Goal: Information Seeking & Learning: Learn about a topic

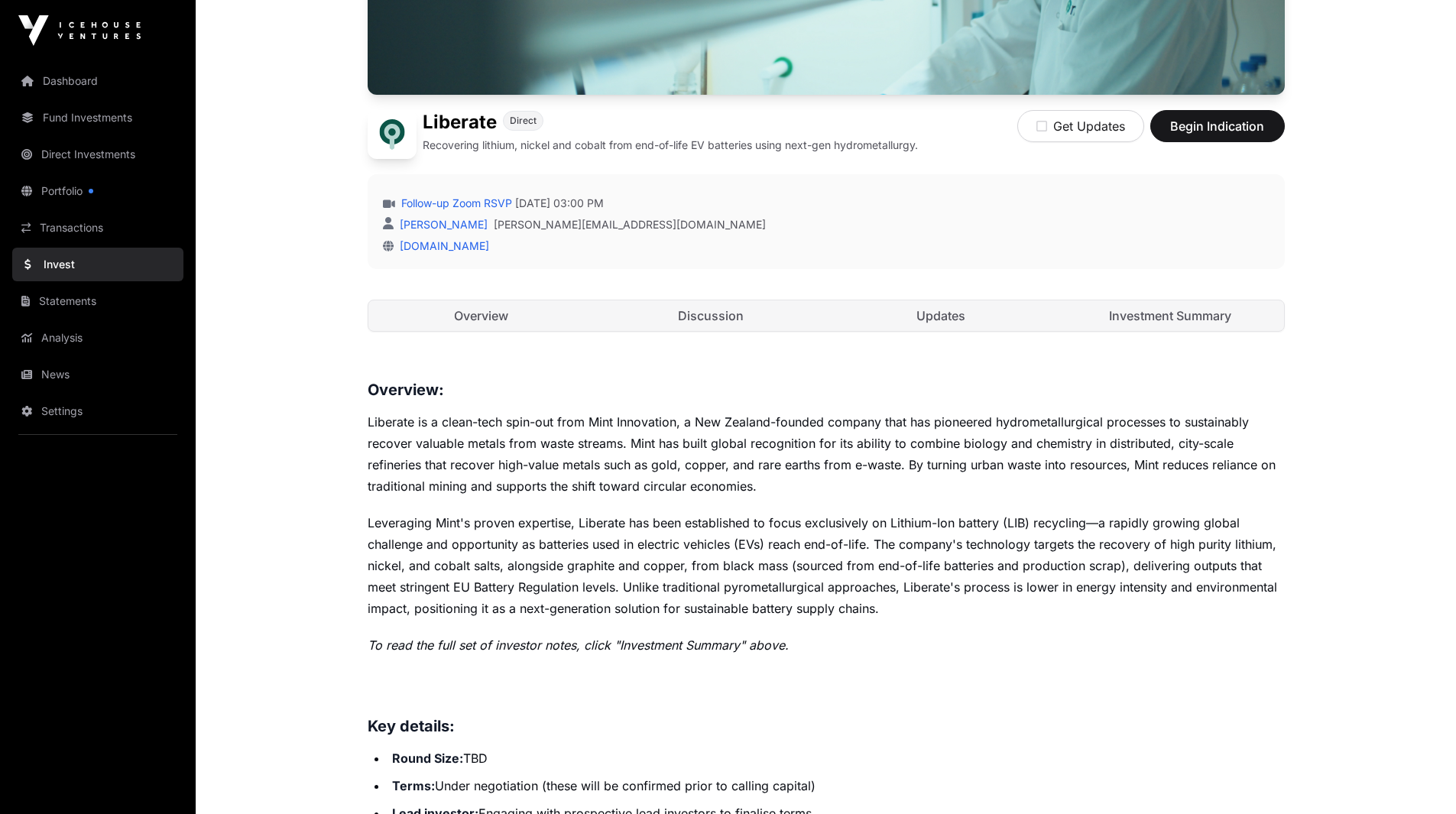
scroll to position [306, 0]
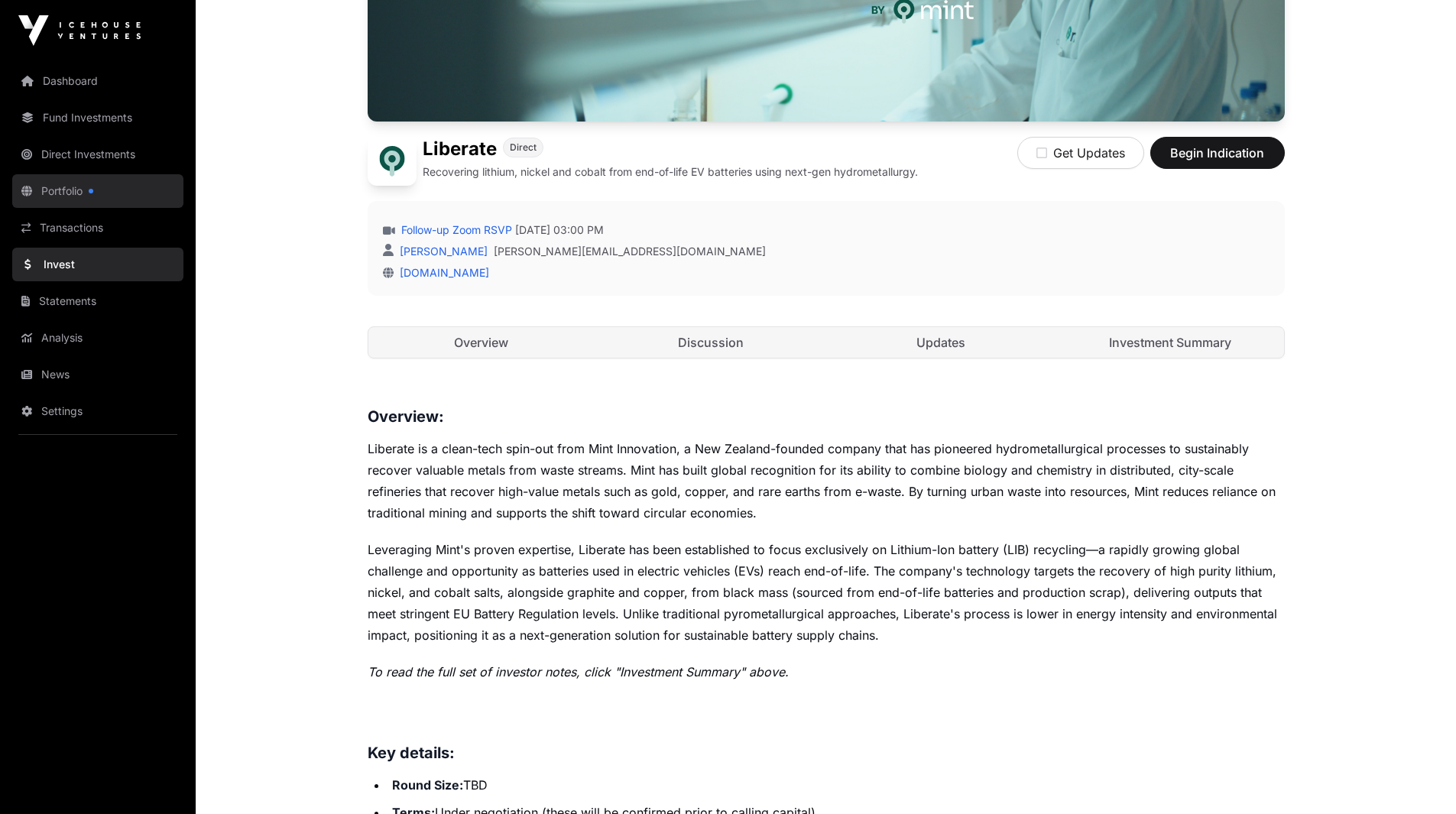
click at [97, 185] on link "Portfolio" at bounding box center [98, 190] width 171 height 33
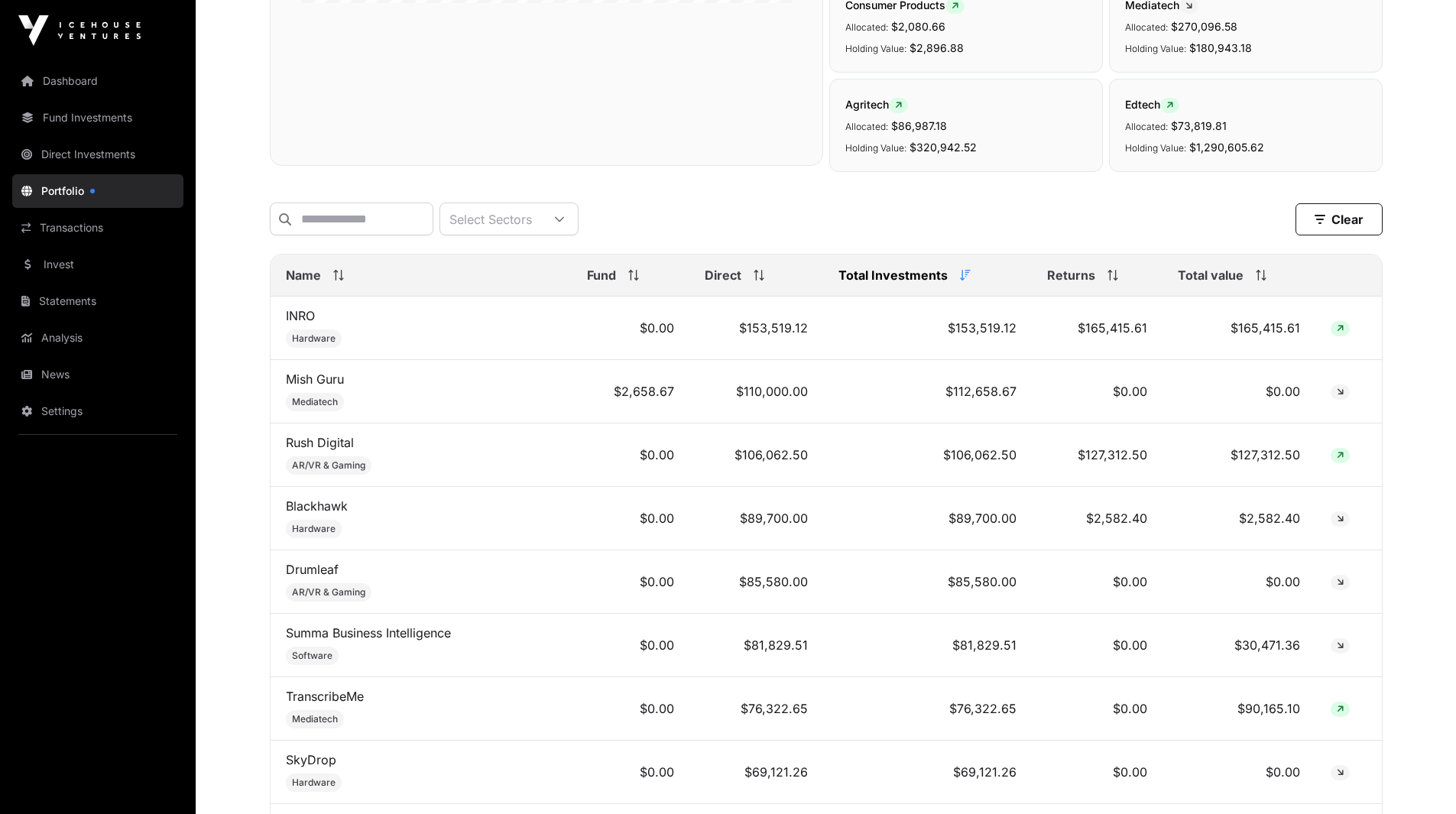
scroll to position [459, 0]
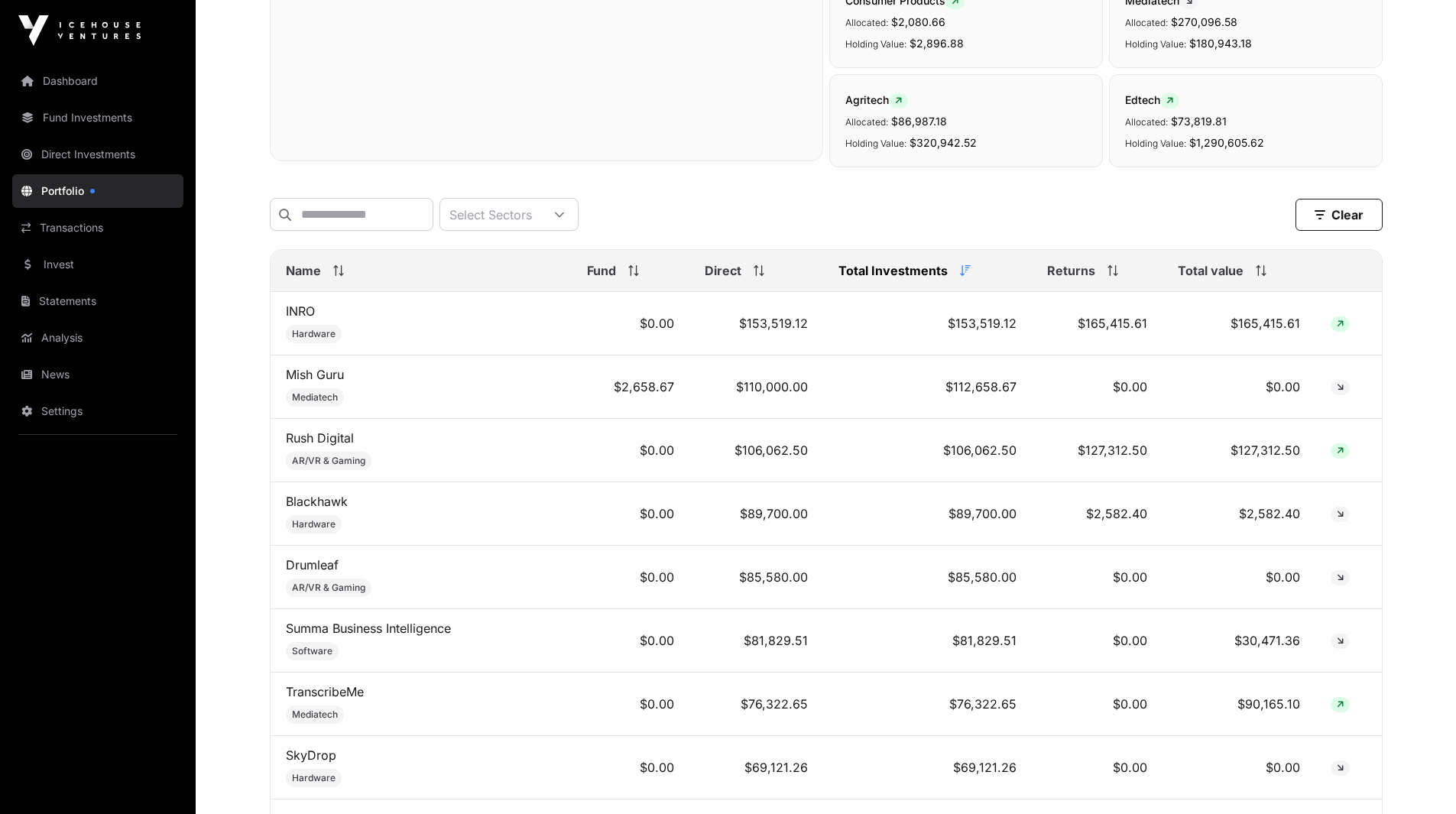
click at [1206, 279] on span "Total value" at bounding box center [1210, 270] width 66 height 18
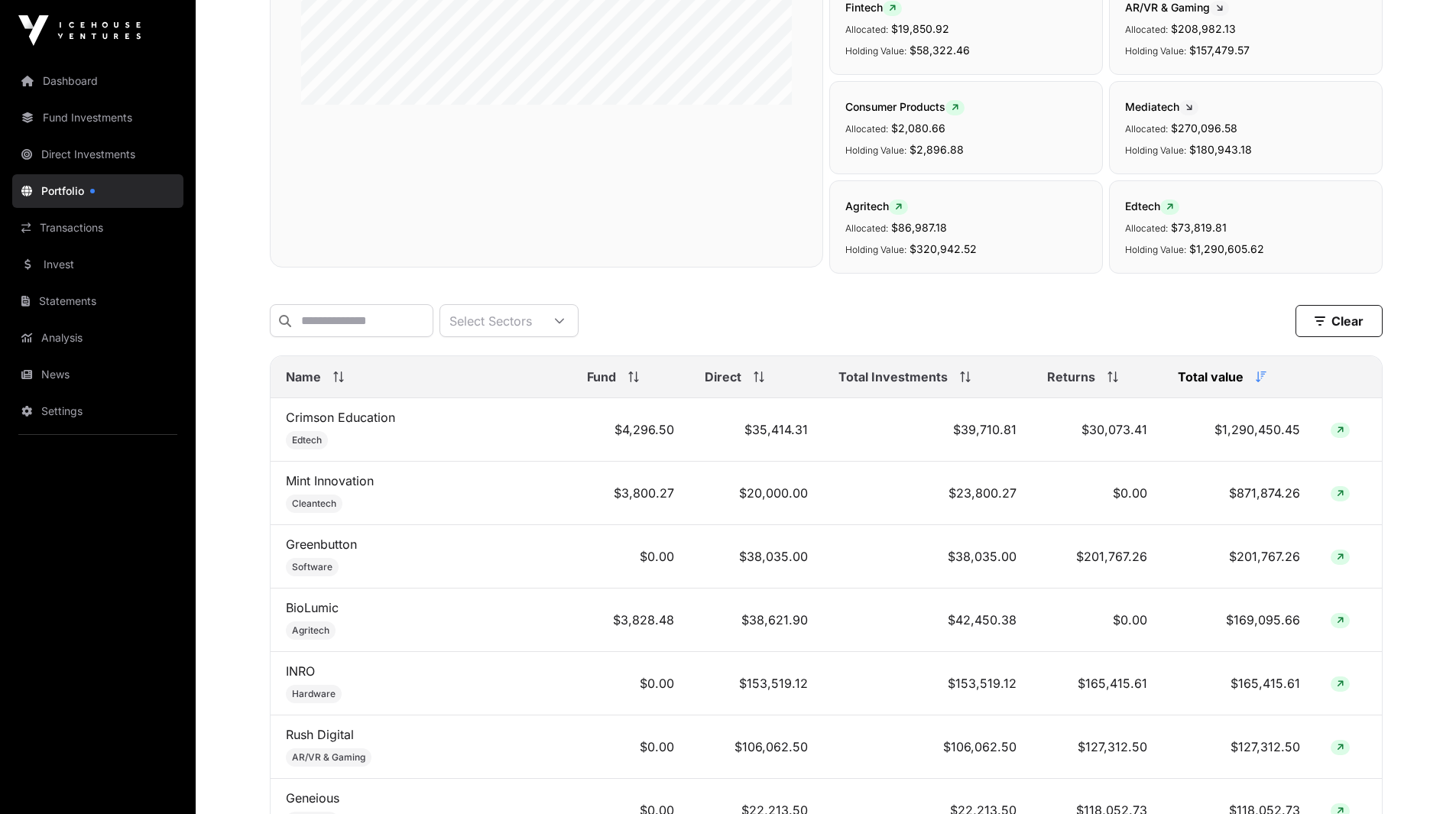
scroll to position [360, 0]
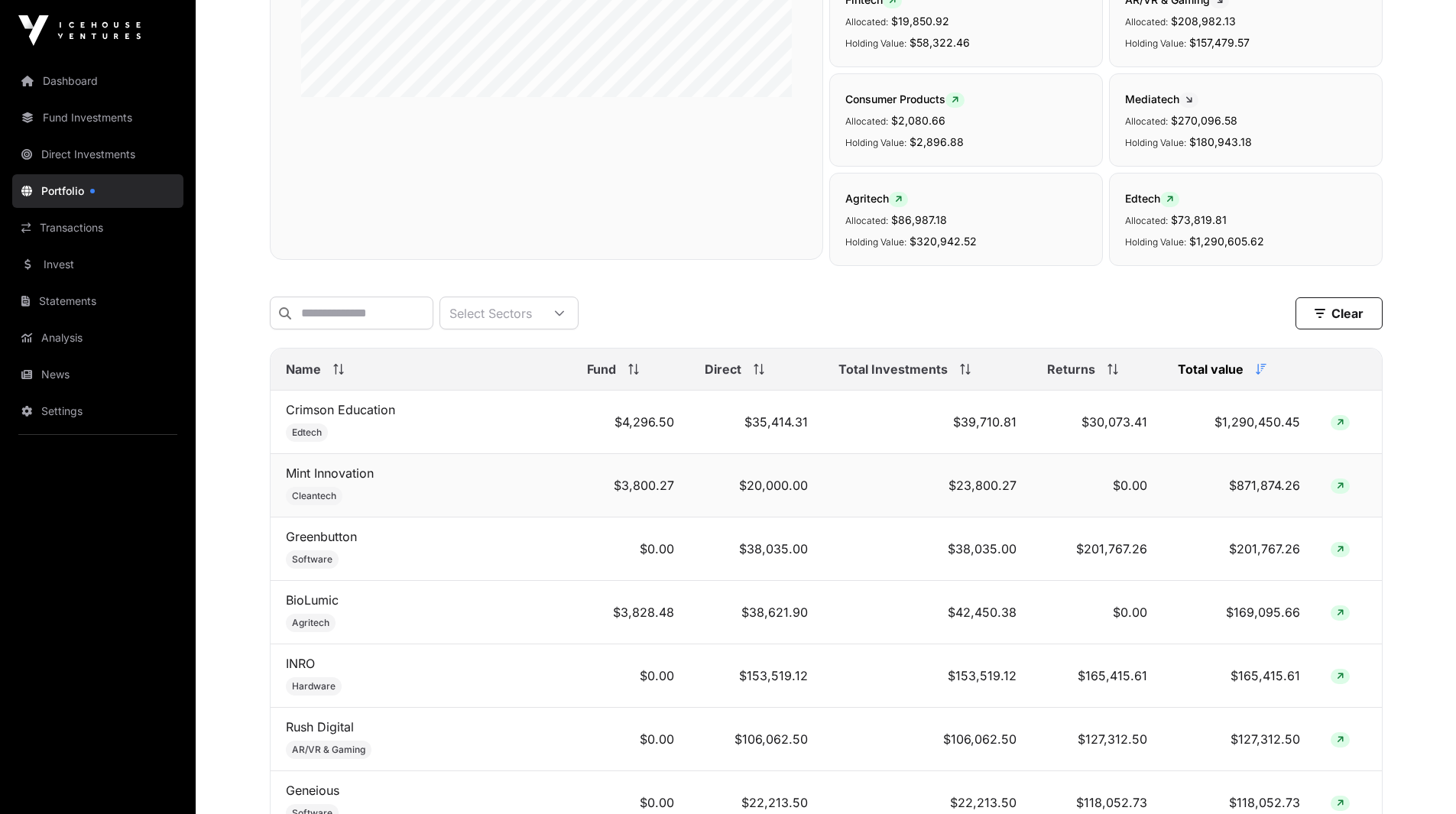
click at [1268, 491] on td "$871,874.26" at bounding box center [1239, 485] width 153 height 63
click at [88, 74] on link "Dashboard" at bounding box center [98, 80] width 171 height 33
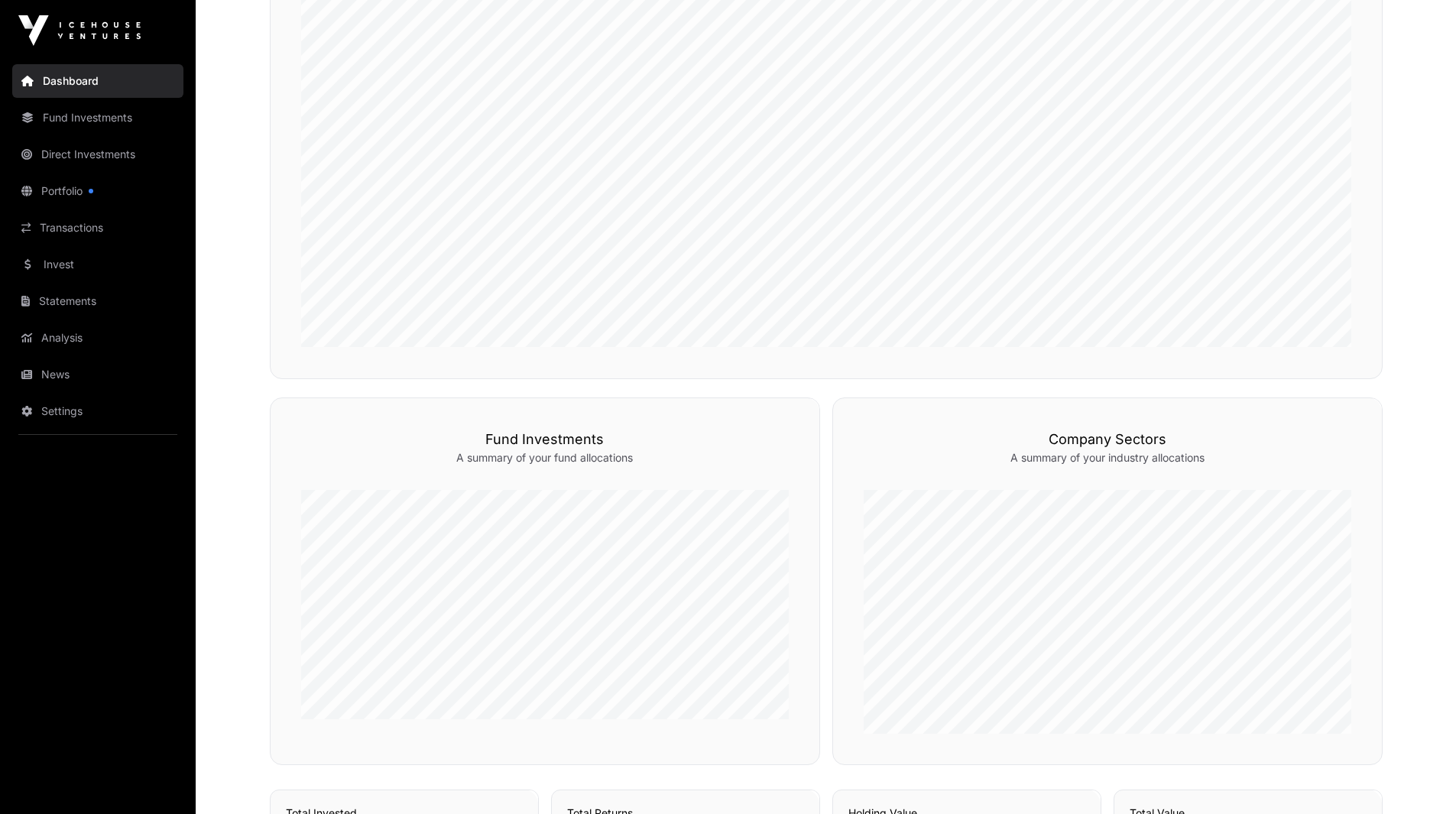
scroll to position [919, 0]
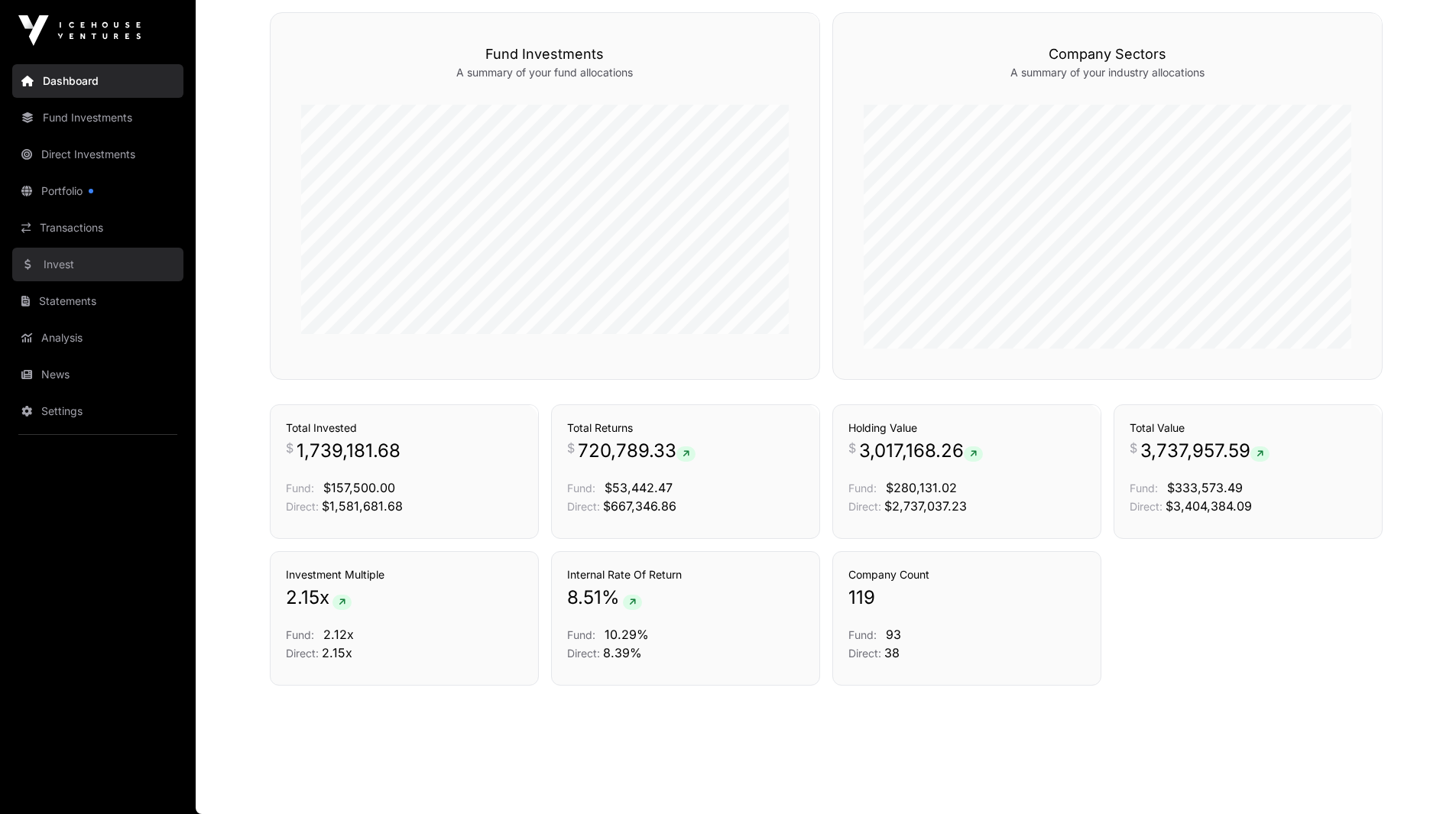
click at [121, 258] on link "Invest" at bounding box center [98, 264] width 171 height 33
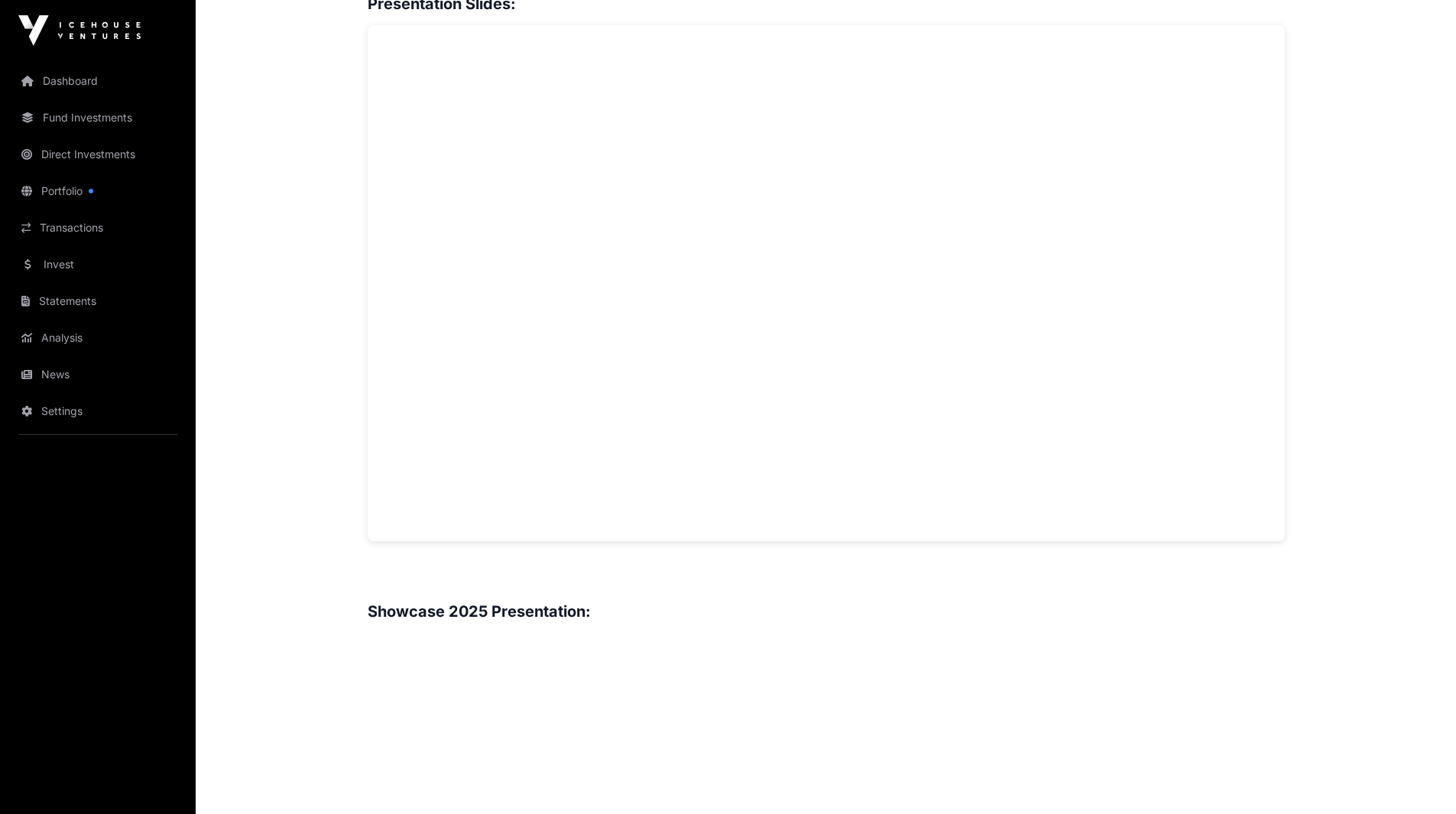
scroll to position [791, 0]
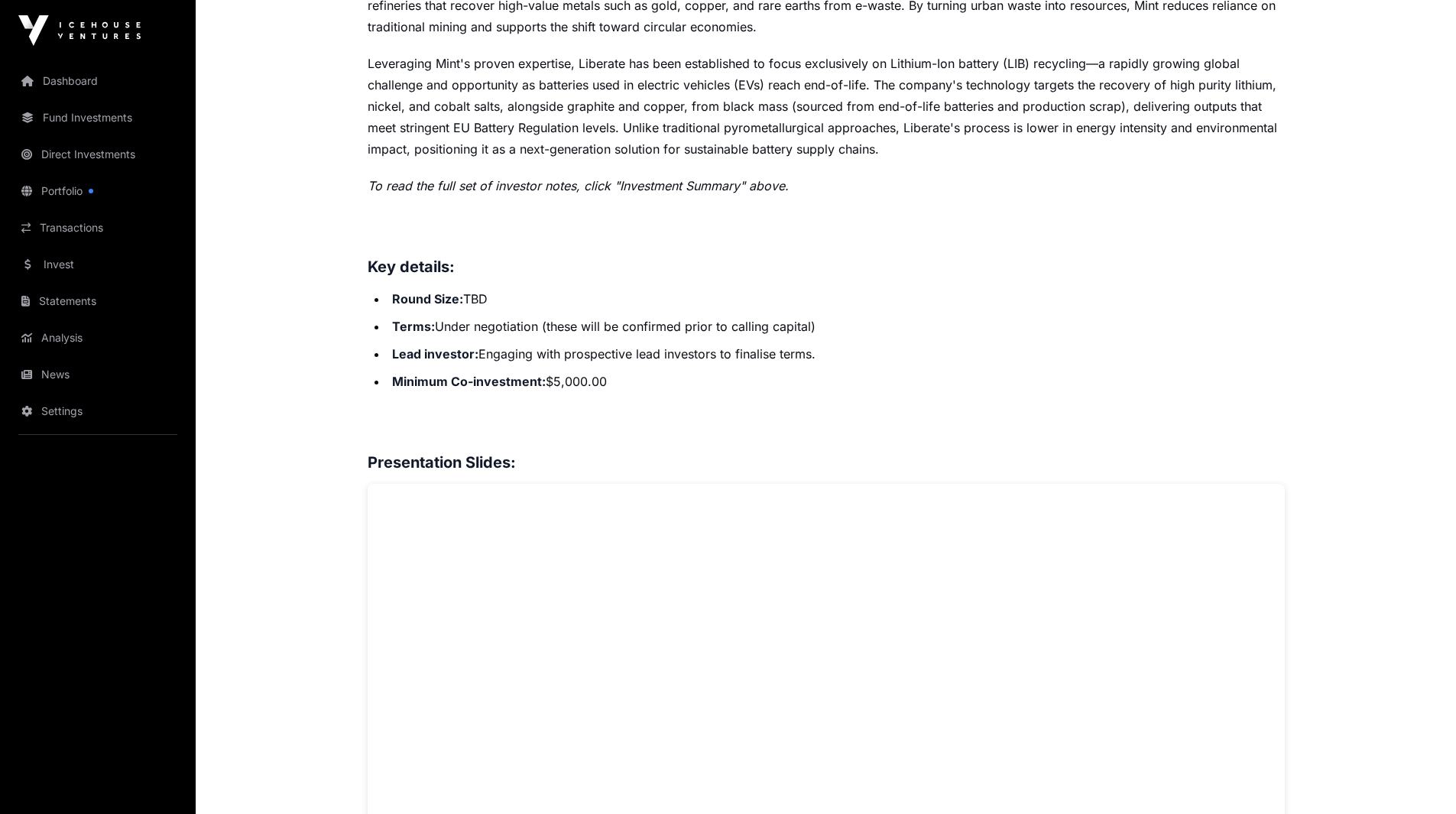
click at [572, 380] on li "Minimum Co-investment: $5,000.00" at bounding box center [836, 381] width 897 height 22
copy div "Minimum Co-investment: $5,000.00"
